Goal: Find specific page/section: Find specific page/section

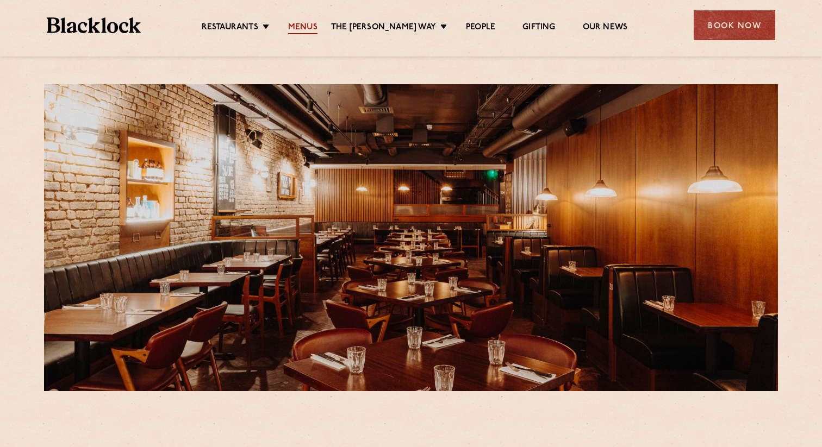
click at [317, 30] on link "Menus" at bounding box center [302, 28] width 29 height 12
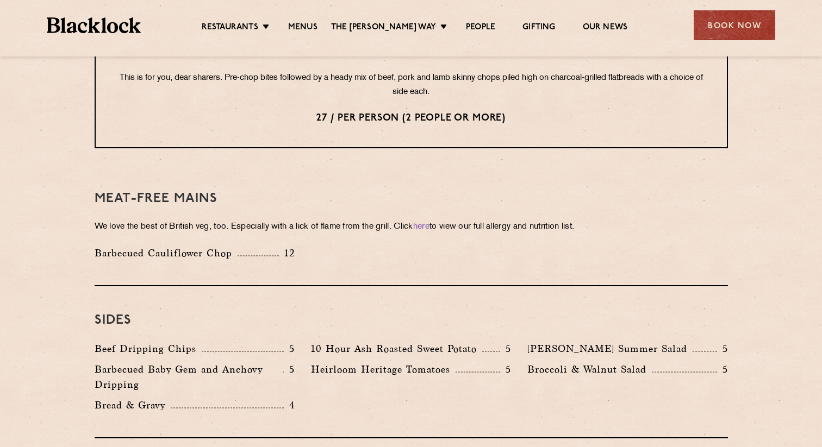
scroll to position [1406, 0]
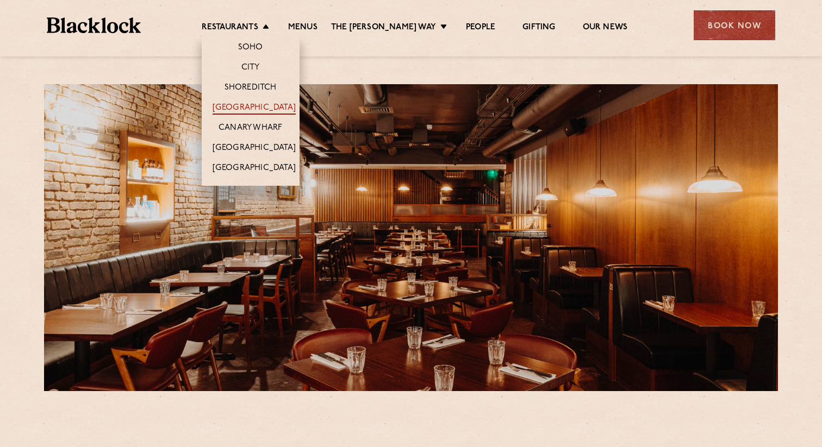
click at [260, 105] on link "[GEOGRAPHIC_DATA]" at bounding box center [254, 109] width 83 height 12
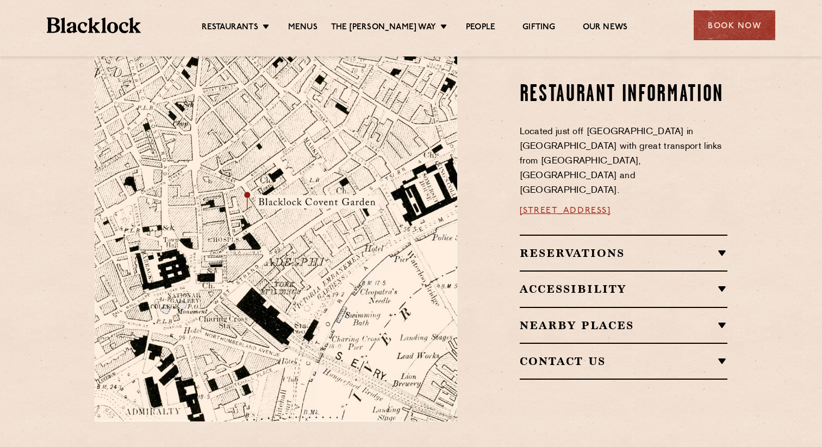
scroll to position [591, 0]
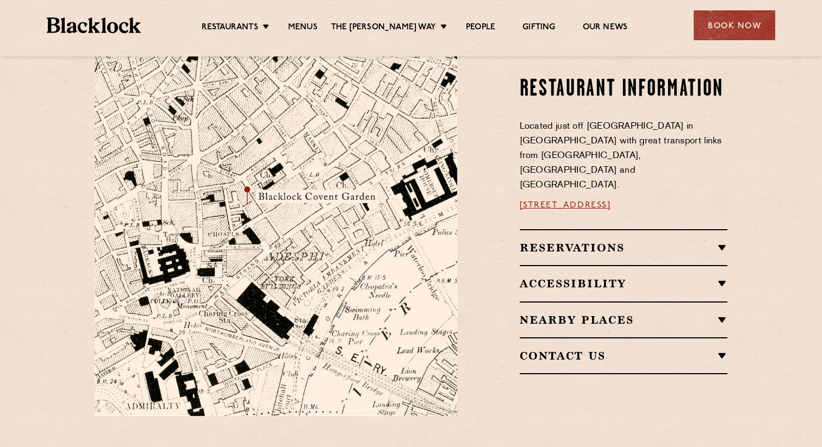
drag, startPoint x: 684, startPoint y: 183, endPoint x: 518, endPoint y: 183, distance: 166.3
click at [518, 183] on div "Restaurant information Located just off Bedford Street in Covent Garden with gr…" at bounding box center [600, 225] width 271 height 382
copy link "16a Bedford Street, WC2E 9HE"
